Goal: Task Accomplishment & Management: Complete application form

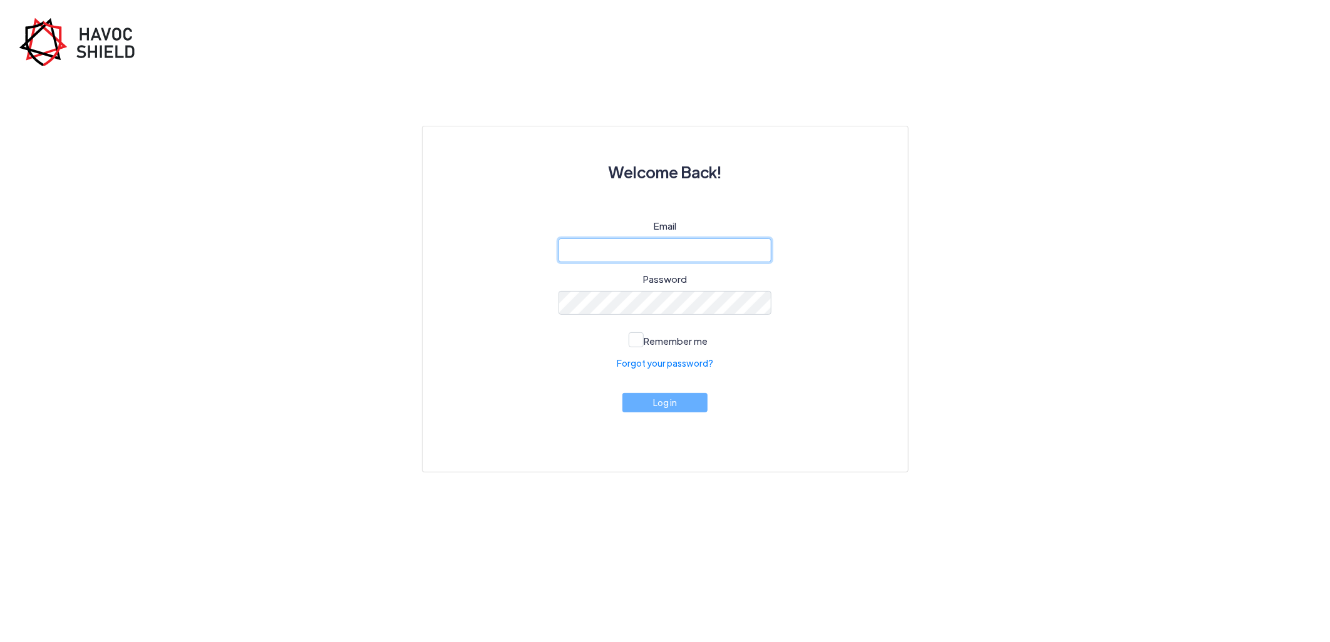
type input "[PERSON_NAME][EMAIL_ADDRESS][DOMAIN_NAME]"
click at [680, 413] on button "Log in" at bounding box center [664, 402] width 85 height 19
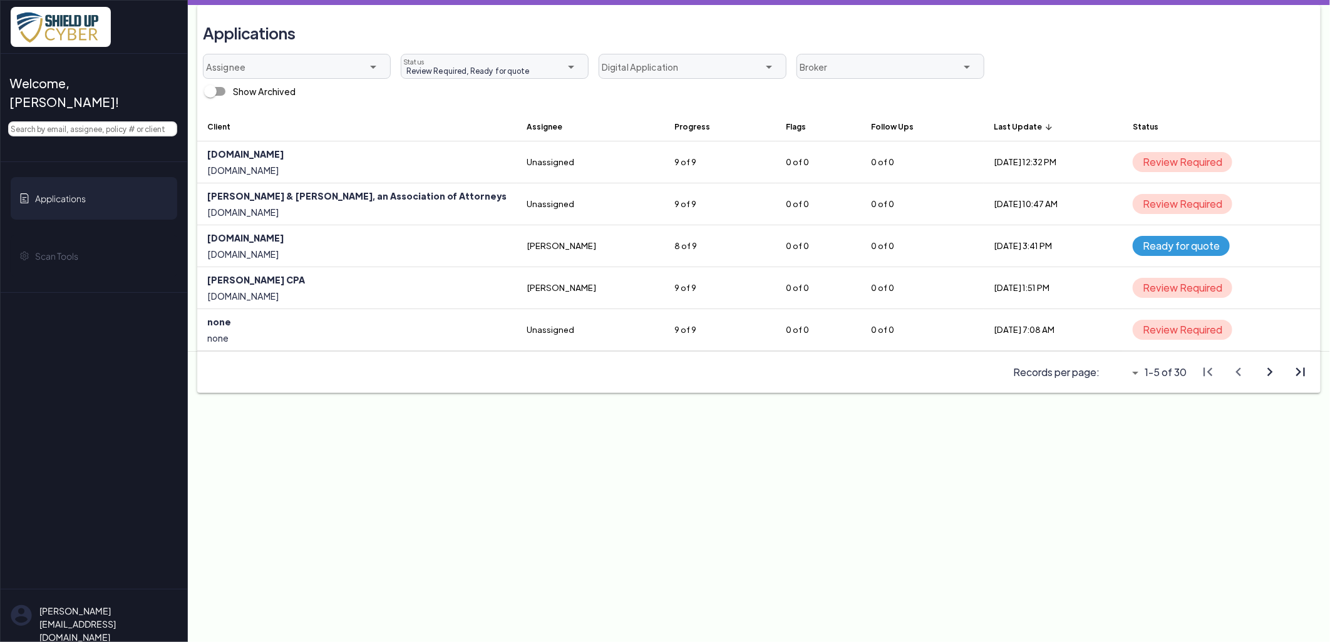
click at [666, 408] on main "Applications Assignee arrow_drop_down Review Required, Ready for quote Review R…" at bounding box center [759, 321] width 1142 height 642
click at [149, 121] on input "text" at bounding box center [92, 128] width 169 height 15
paste input "QL3762-0925 for [PERSON_NAME] LLC"
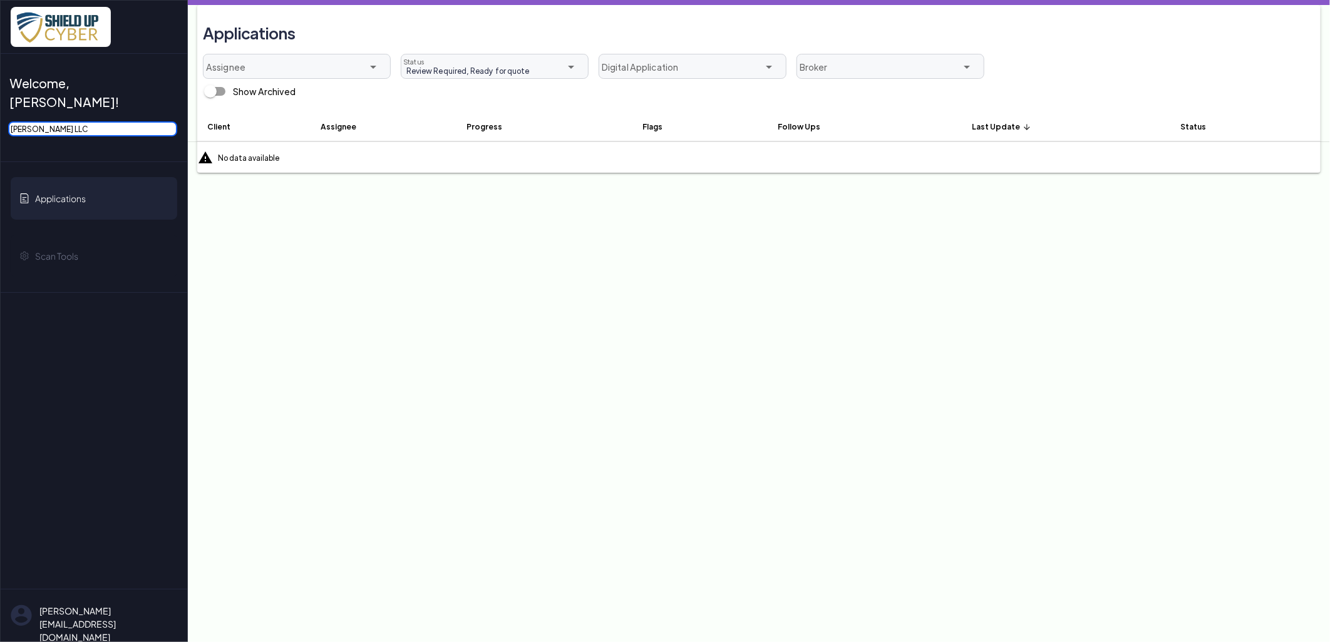
click at [76, 121] on input "[PERSON_NAME] LLC" at bounding box center [92, 128] width 169 height 15
type input "[PERSON_NAME]"
click at [495, 74] on span "Review Required, Ready for quote" at bounding box center [465, 70] width 128 height 11
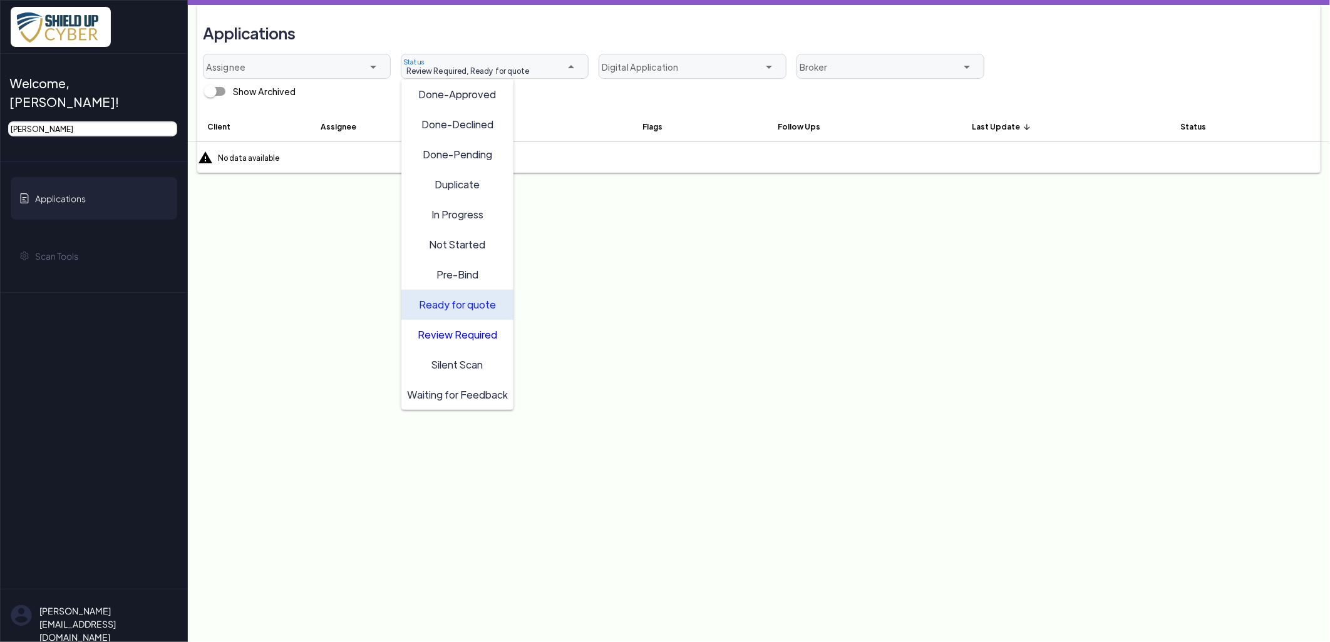
click at [472, 302] on span "Ready for quote" at bounding box center [457, 303] width 77 height 13
type input "Review Required"
click at [462, 336] on span "Review Required" at bounding box center [457, 333] width 79 height 13
click at [115, 131] on span "[PERSON_NAME]" at bounding box center [94, 146] width 187 height 30
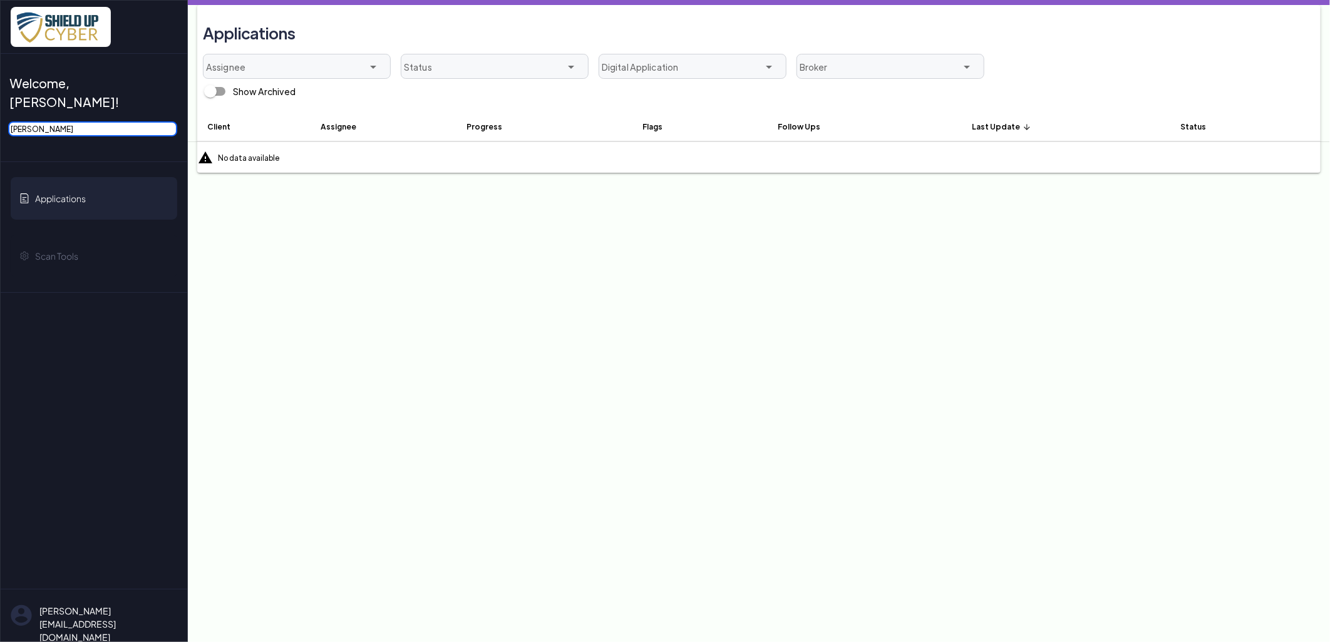
click at [101, 121] on input "[PERSON_NAME]" at bounding box center [92, 128] width 169 height 15
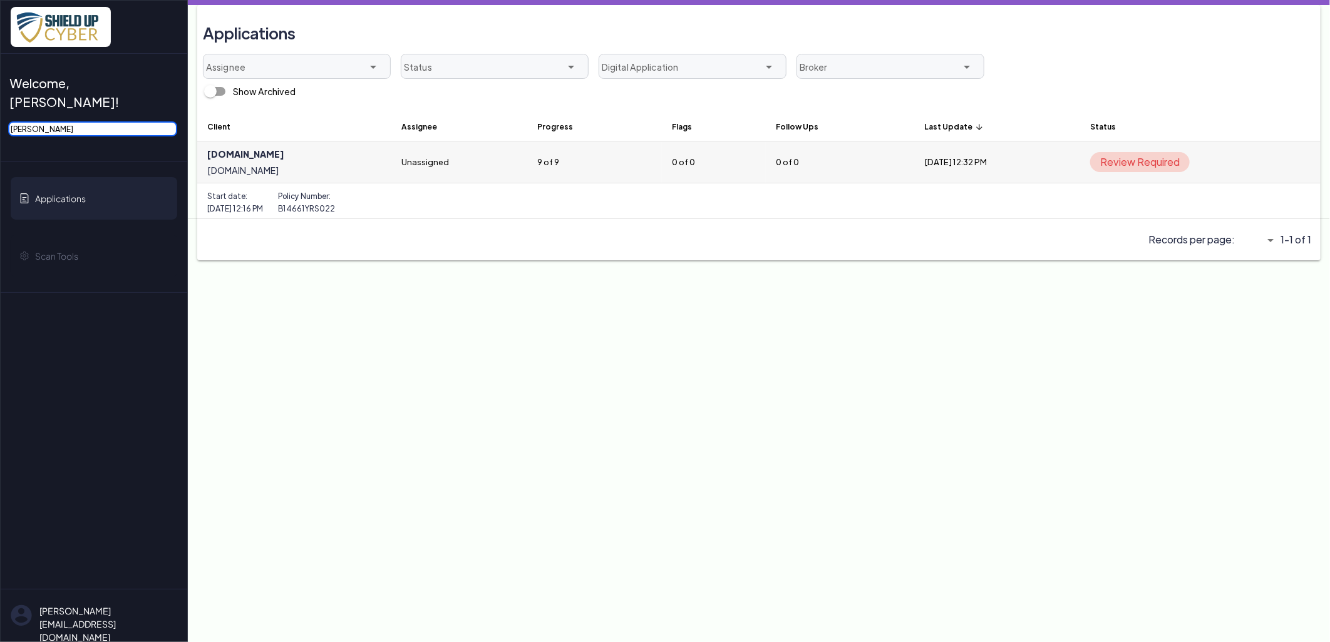
type input "[PERSON_NAME]"
click at [245, 151] on link at bounding box center [294, 161] width 194 height 41
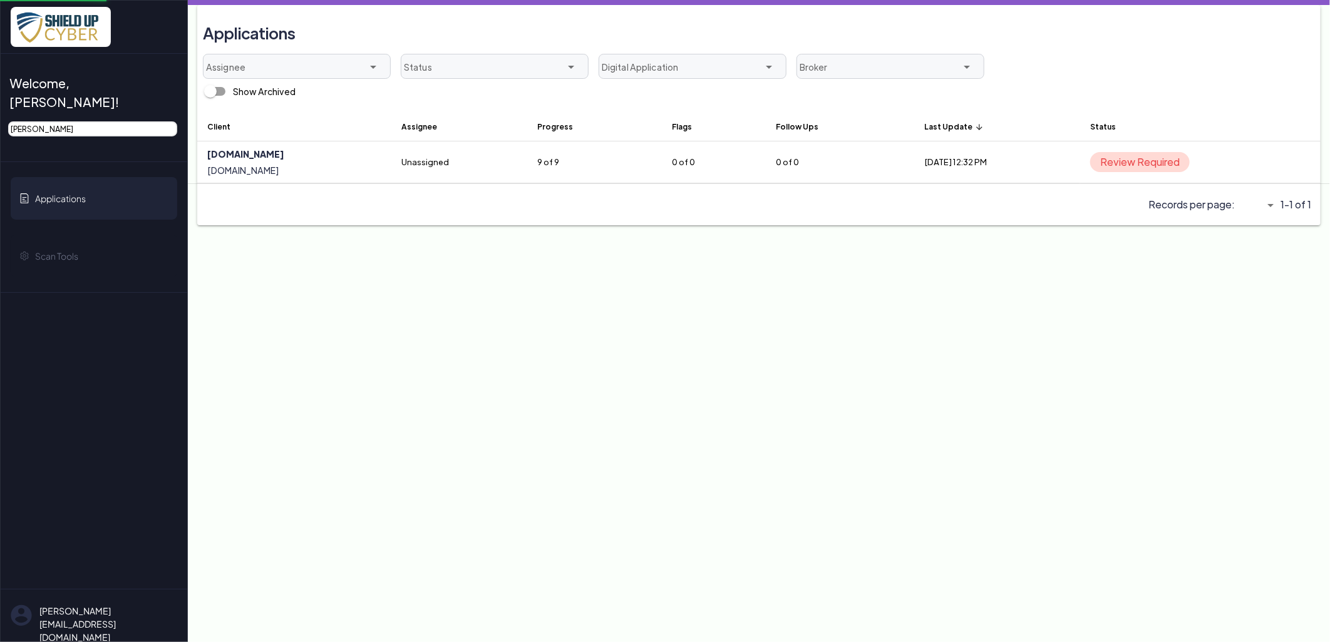
select select "5"
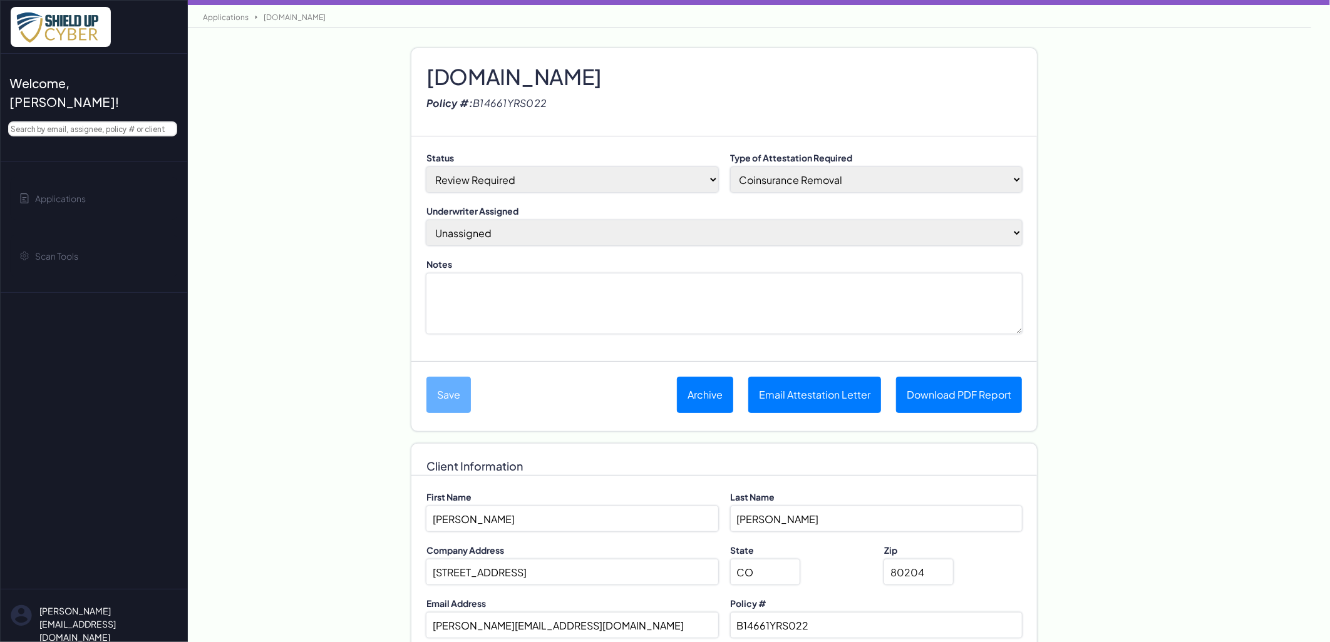
click at [548, 238] on select "[PERSON_NAME] (Assign to me) Unassigned April M [PERSON_NAME] BDI Underwriter […" at bounding box center [723, 232] width 595 height 25
select select "2810"
click at [426, 220] on select "[PERSON_NAME] (Assign to me) Unassigned April M [PERSON_NAME] BDI Underwriter […" at bounding box center [723, 232] width 595 height 25
click at [783, 172] on select "Coinsurance Removal Shield Up Opt-In Completion Eligible to Submit a New App" at bounding box center [877, 179] width 292 height 25
select select "no-coinsurance"
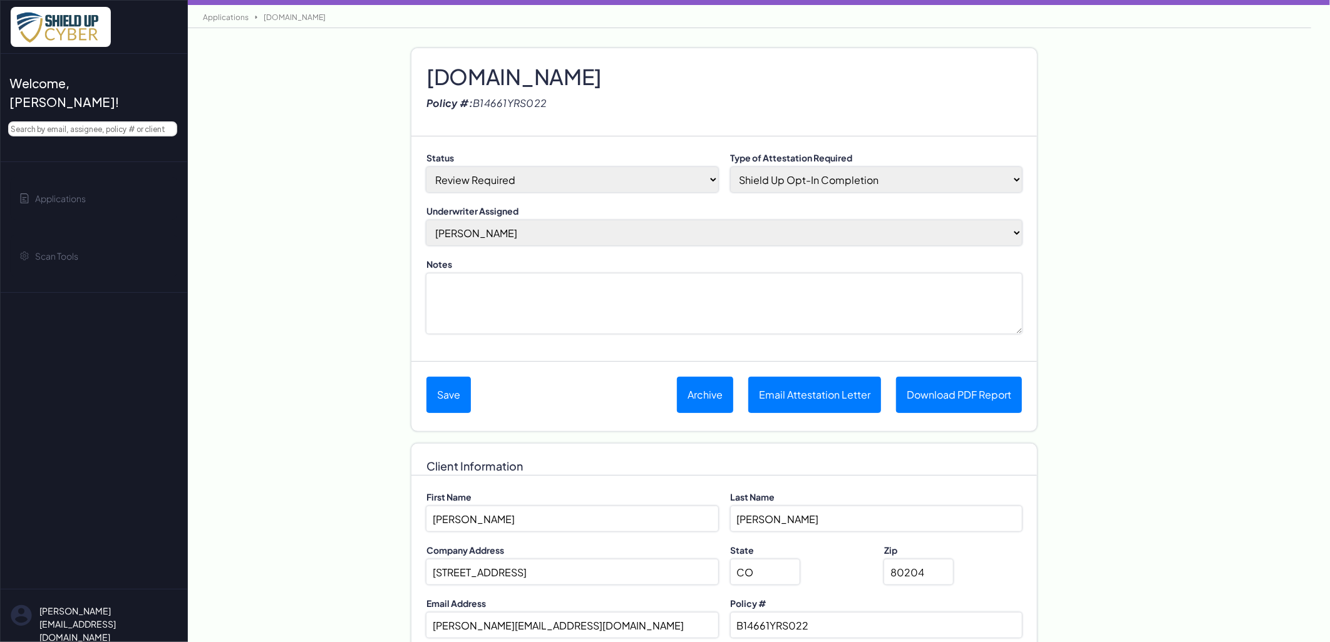
click at [731, 167] on select "Coinsurance Removal Shield Up Opt-In Completion Eligible to Submit a New App" at bounding box center [877, 179] width 292 height 25
drag, startPoint x: 423, startPoint y: 78, endPoint x: 629, endPoint y: 80, distance: 206.0
click at [629, 80] on div "[DOMAIN_NAME] Policy #: B14661YRS022" at bounding box center [723, 92] width 625 height 88
copy h2 "[DOMAIN_NAME]"
paste h2
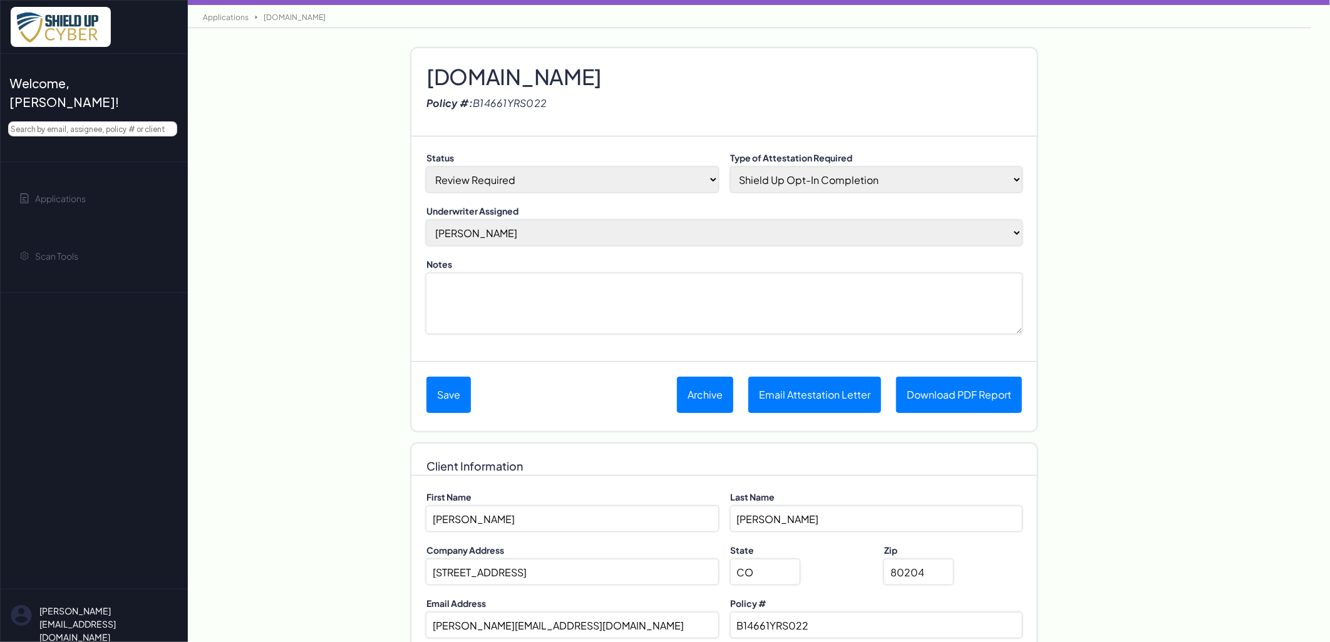
click at [549, 67] on h2 "[DOMAIN_NAME]" at bounding box center [723, 63] width 595 height 19
click at [530, 73] on h2 "[DOMAIN_NAME]" at bounding box center [723, 63] width 595 height 19
click at [543, 73] on h2 "[DOMAIN_NAME]" at bounding box center [723, 63] width 595 height 19
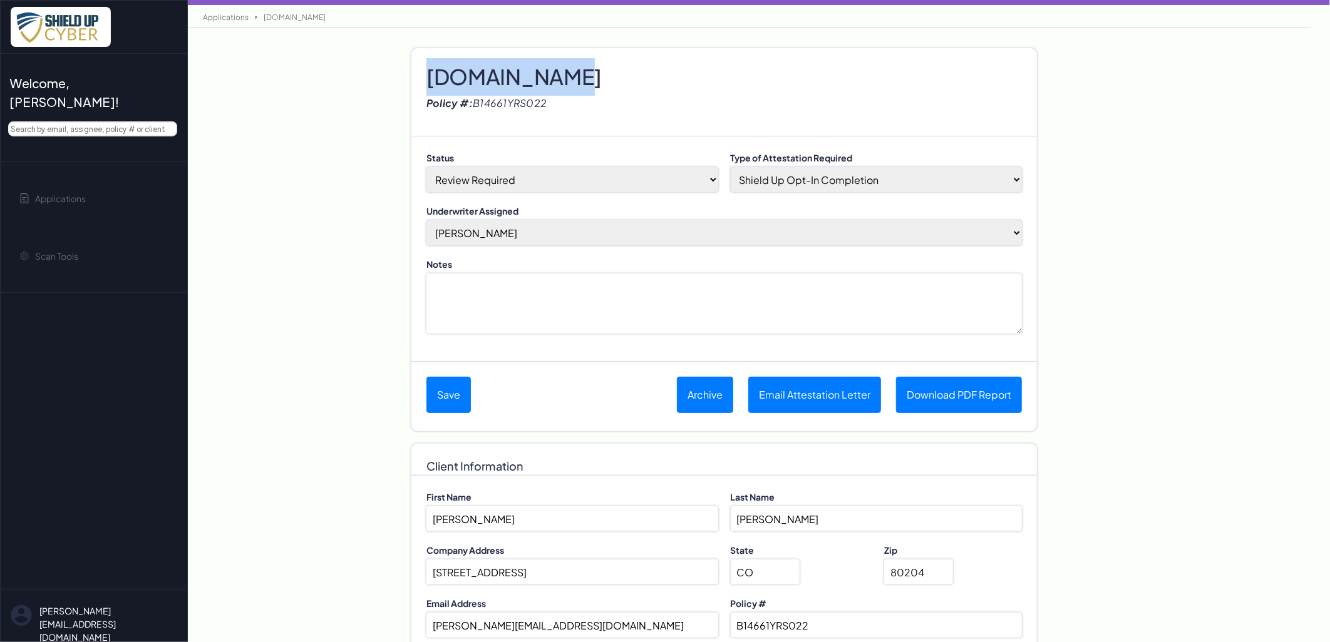
click at [543, 73] on h2 "[DOMAIN_NAME]" at bounding box center [723, 63] width 595 height 19
click at [809, 176] on select "Coinsurance Removal Shield Up Opt-In Completion Eligible to Submit a New App" at bounding box center [877, 179] width 292 height 25
click at [731, 167] on select "Coinsurance Removal Shield Up Opt-In Completion Eligible to Submit a New App" at bounding box center [877, 179] width 292 height 25
click at [545, 180] on select "Done-Approved Done-Declined Done-Pending Duplicate In Progress Not Started Pre-…" at bounding box center [572, 179] width 292 height 25
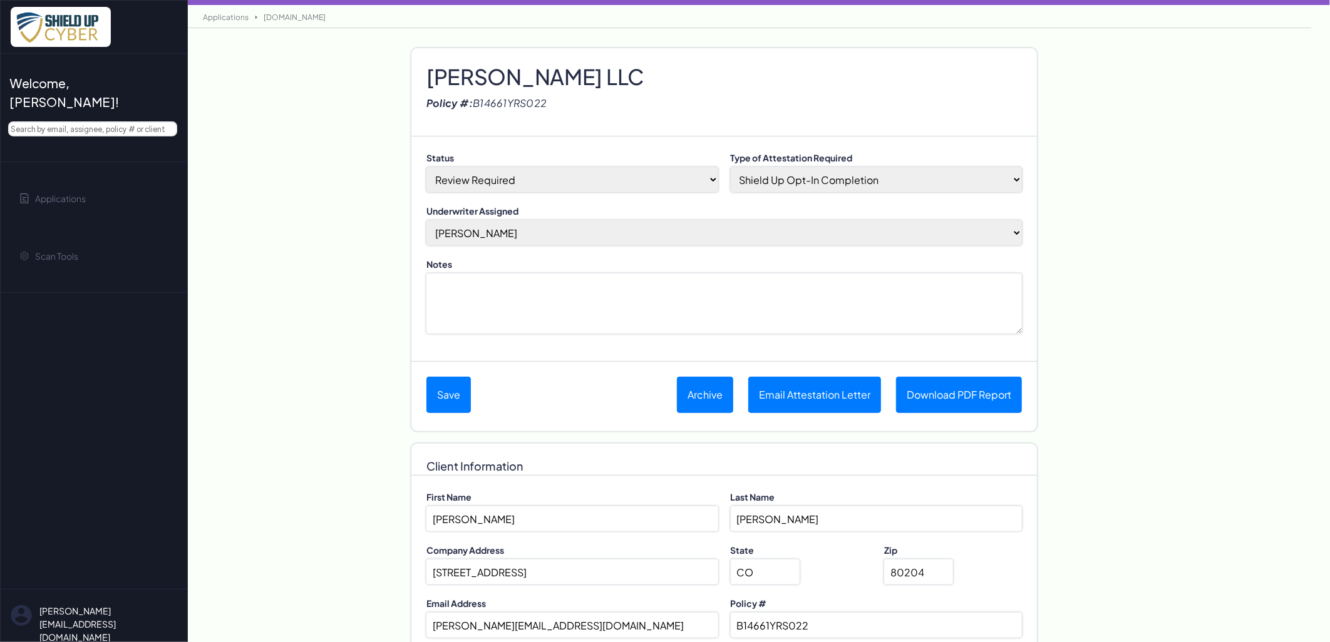
select select "3"
click at [426, 167] on select "Done-Approved Done-Declined Done-Pending Duplicate In Progress Not Started Pre-…" at bounding box center [572, 179] width 292 height 25
drag, startPoint x: 498, startPoint y: 352, endPoint x: 484, endPoint y: 340, distance: 19.1
click at [498, 352] on div "Status Done-Approved Done-Declined Done-Pending Duplicate In Progress Not Start…" at bounding box center [723, 248] width 625 height 225
click at [473, 317] on textarea "Notes" at bounding box center [723, 304] width 595 height 60
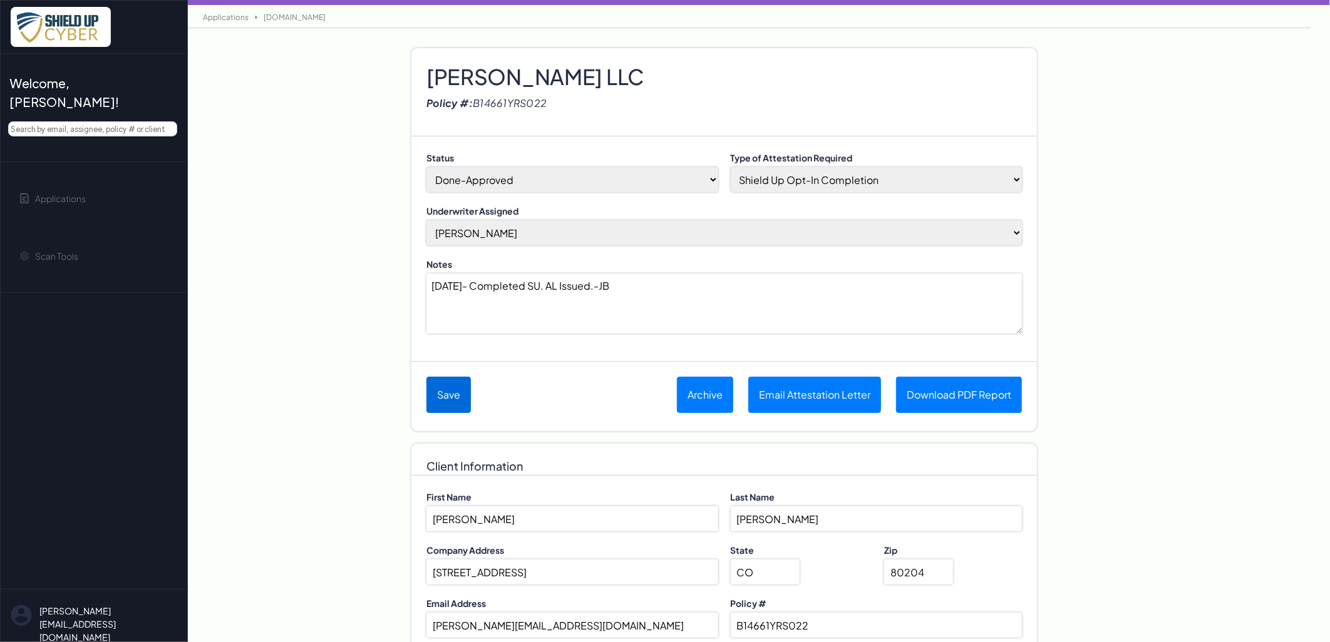
type textarea "[DATE]- Completed SU. AL Issued.-JB"
click at [452, 391] on button "Save" at bounding box center [448, 395] width 44 height 36
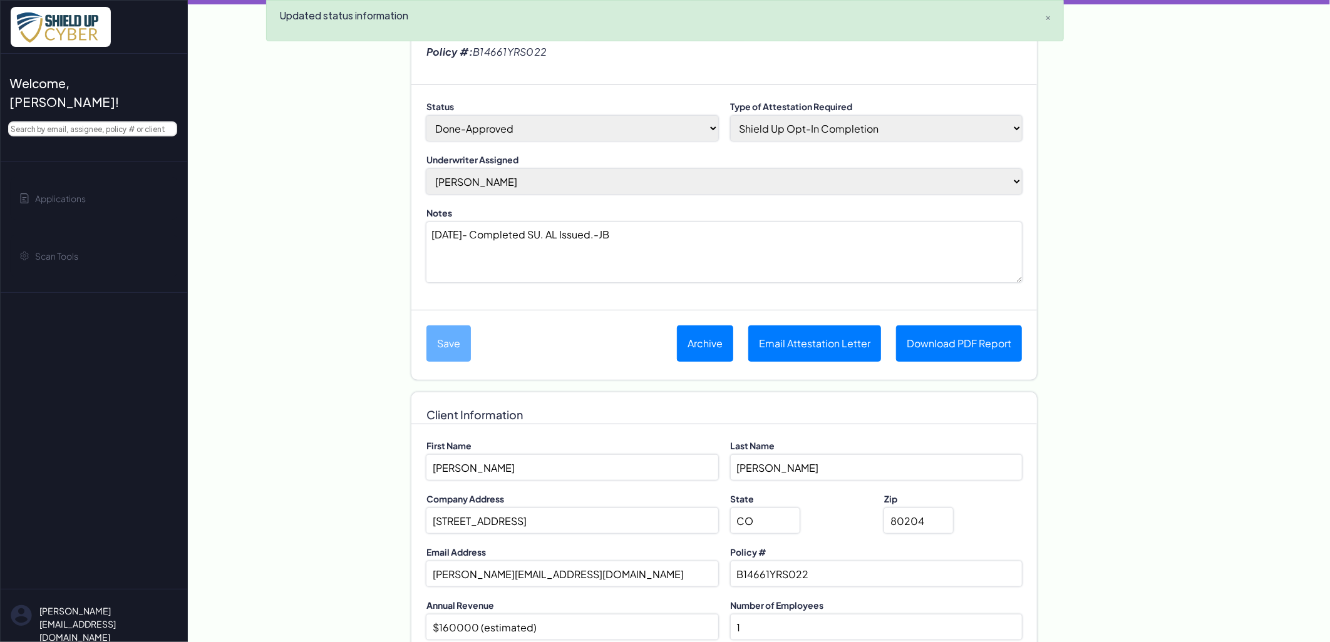
scroll to position [39, 0]
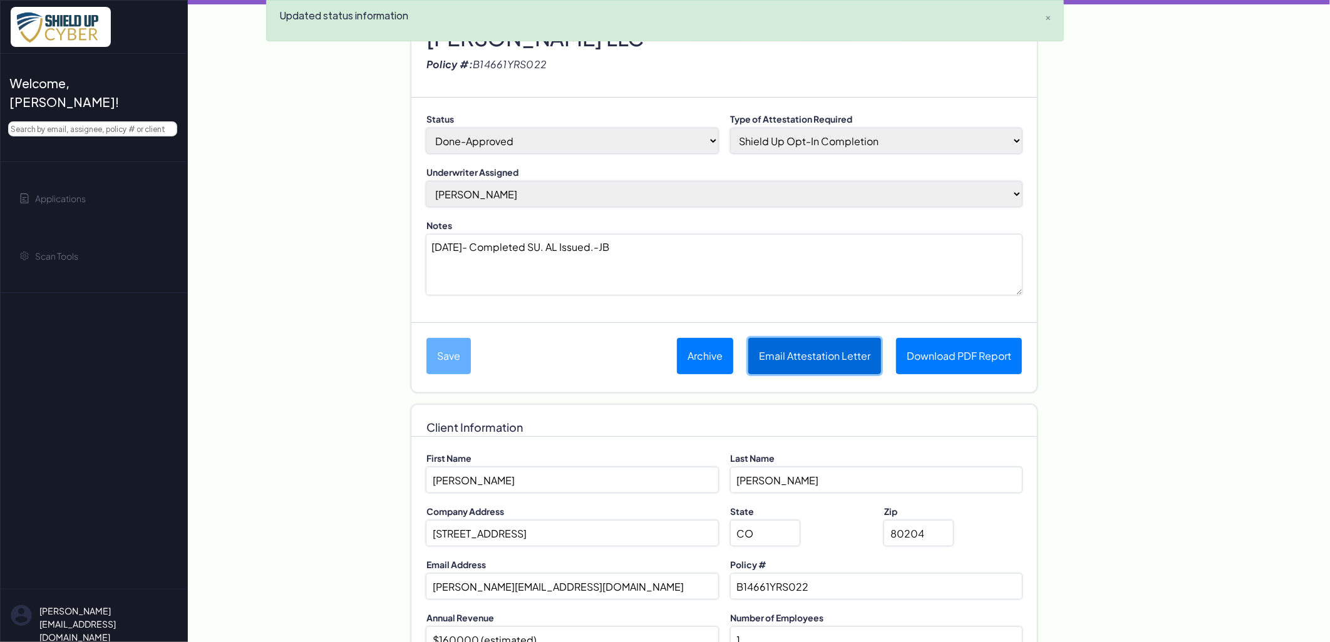
click at [853, 354] on button "Email Attestation Letter" at bounding box center [814, 356] width 133 height 36
select select "no-coinsurance"
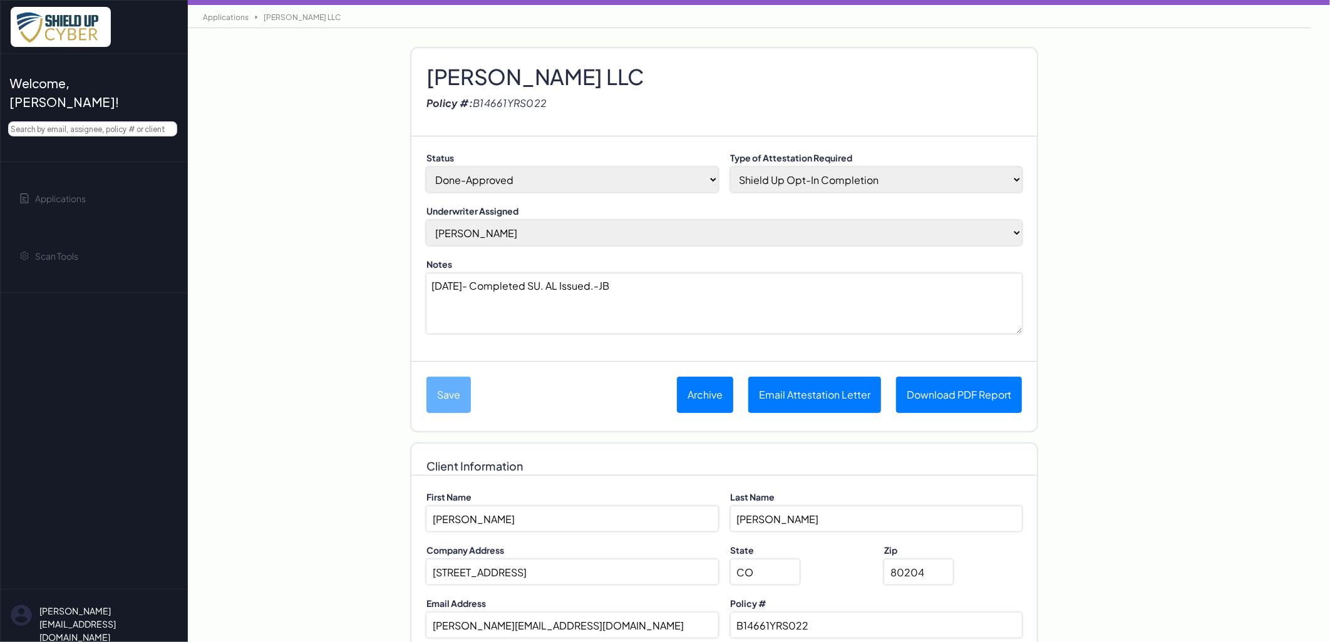
click at [539, 73] on h2 "[PERSON_NAME] LLC" at bounding box center [723, 63] width 595 height 19
copy h2 "[PERSON_NAME] LLC"
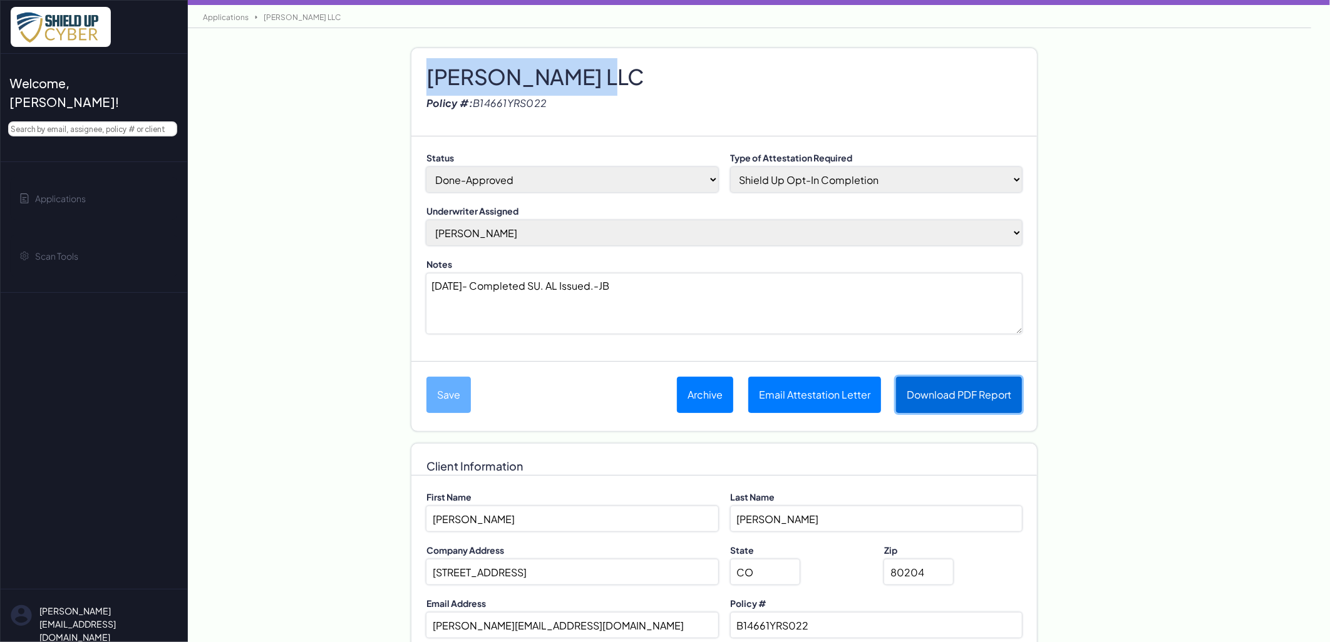
click at [977, 408] on link "Download PDF Report" at bounding box center [959, 395] width 126 height 36
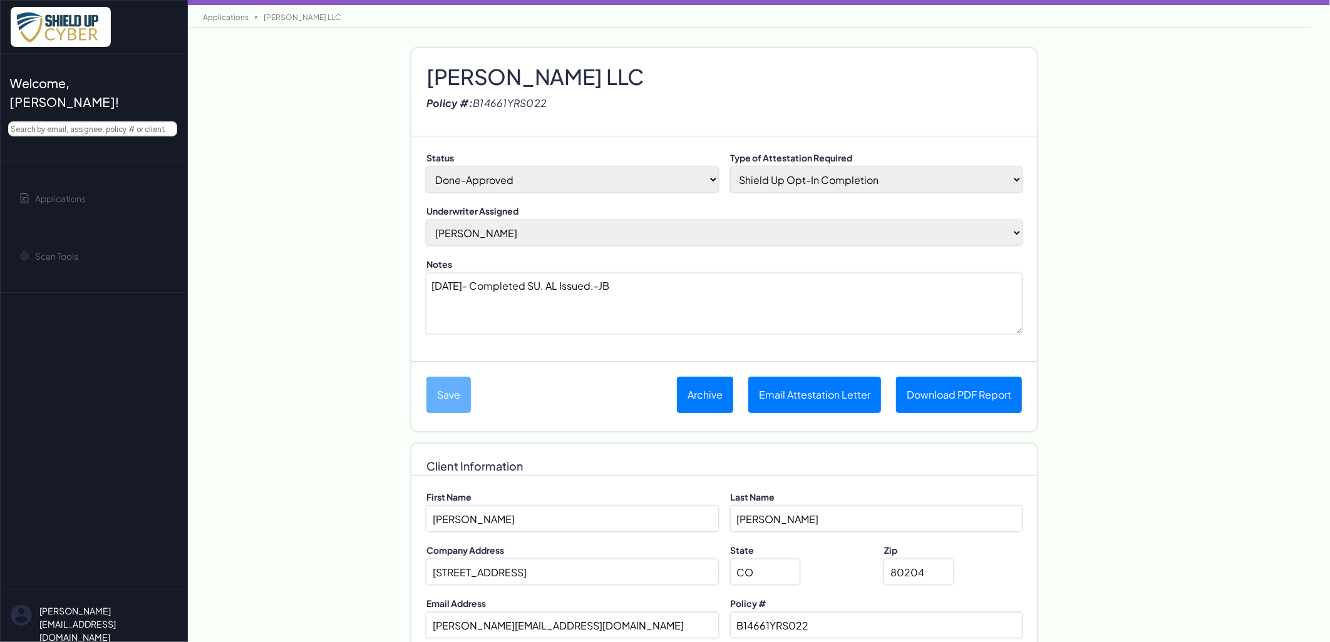
click at [220, 21] on div "Applications [PERSON_NAME] LLC" at bounding box center [749, 16] width 1123 height 23
click at [220, 16] on link "Applications" at bounding box center [226, 17] width 58 height 9
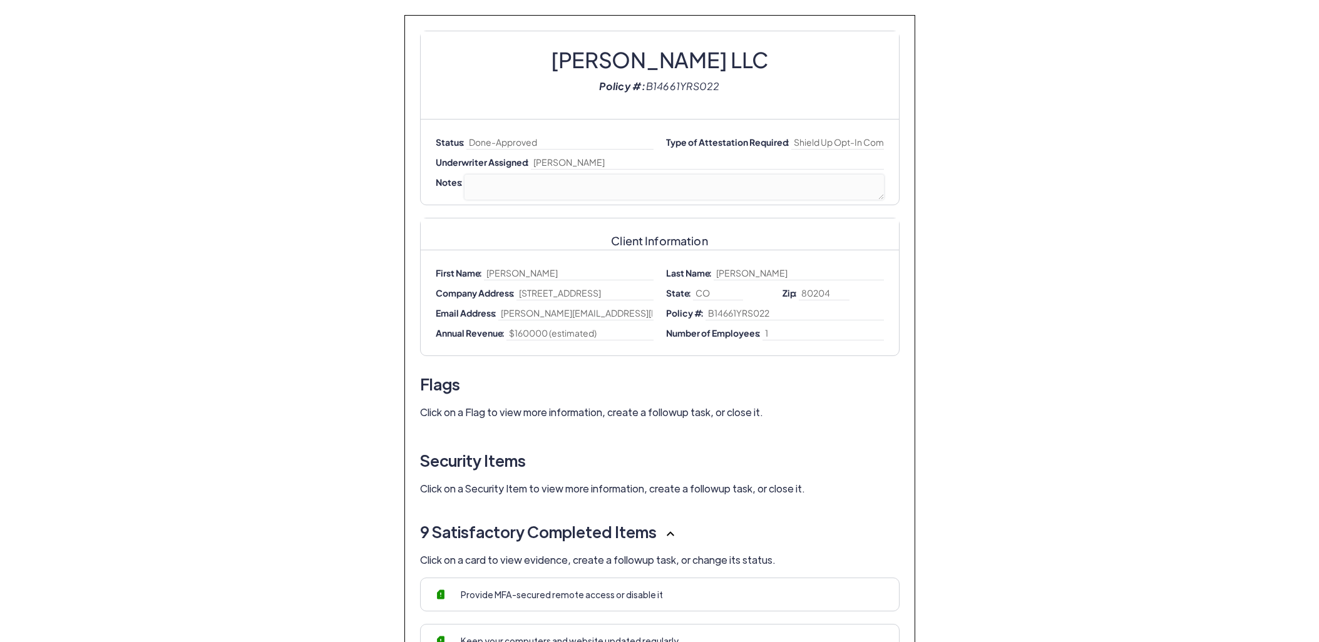
select select "no-coinsurance"
